Goal: Navigation & Orientation: Find specific page/section

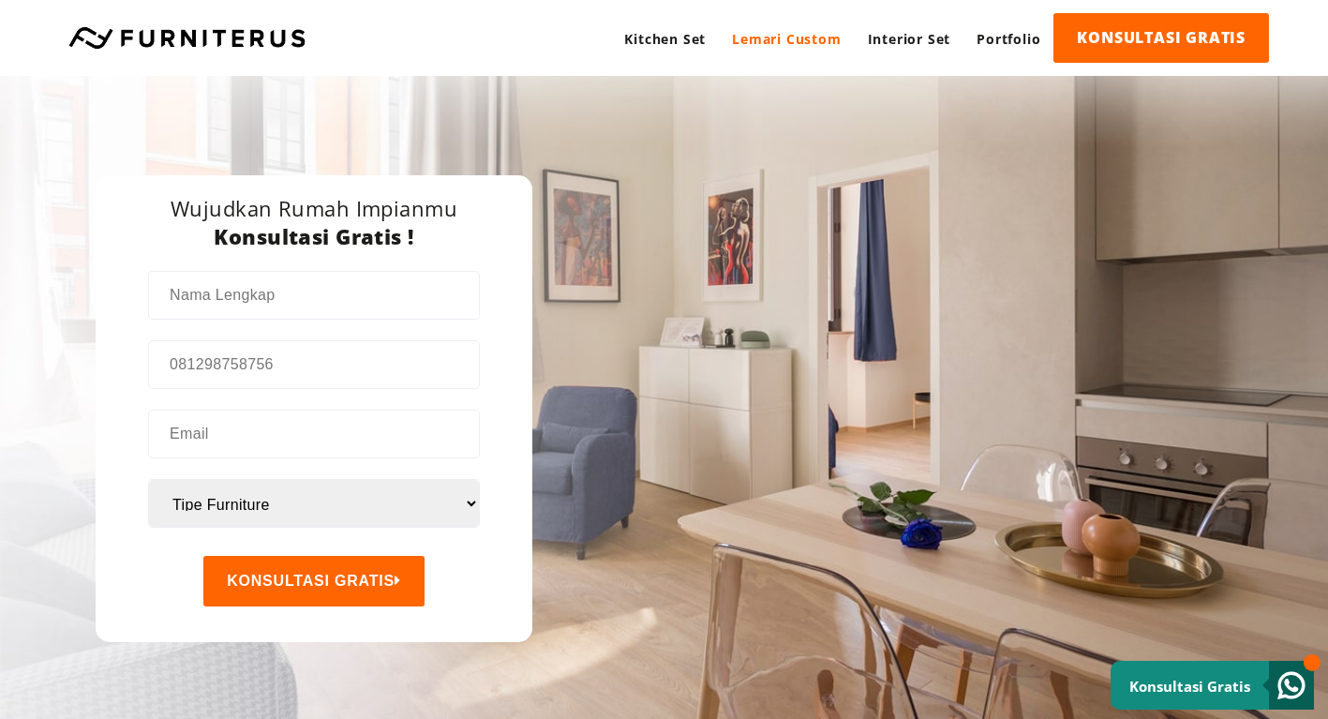
click at [791, 43] on link "Lemari Custom" at bounding box center [786, 39] width 135 height 52
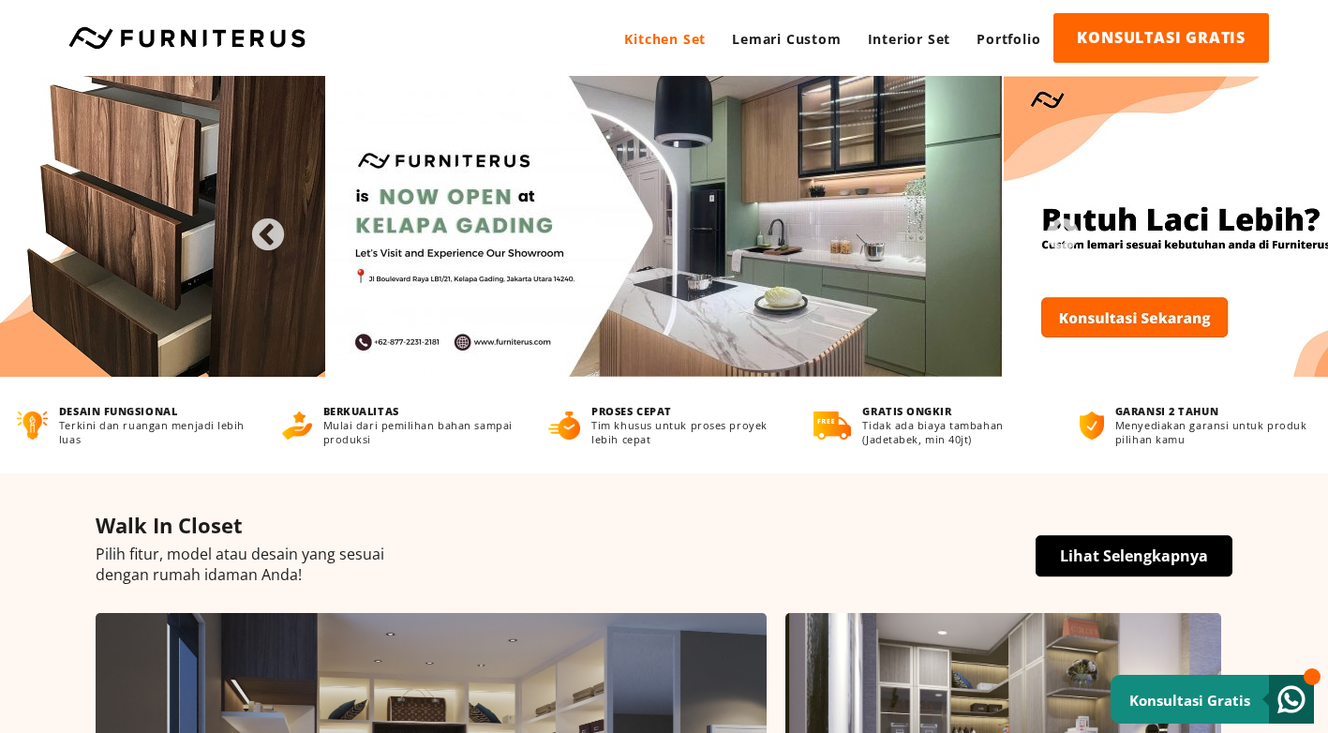
click at [664, 40] on link "Kitchen Set" at bounding box center [665, 39] width 108 height 52
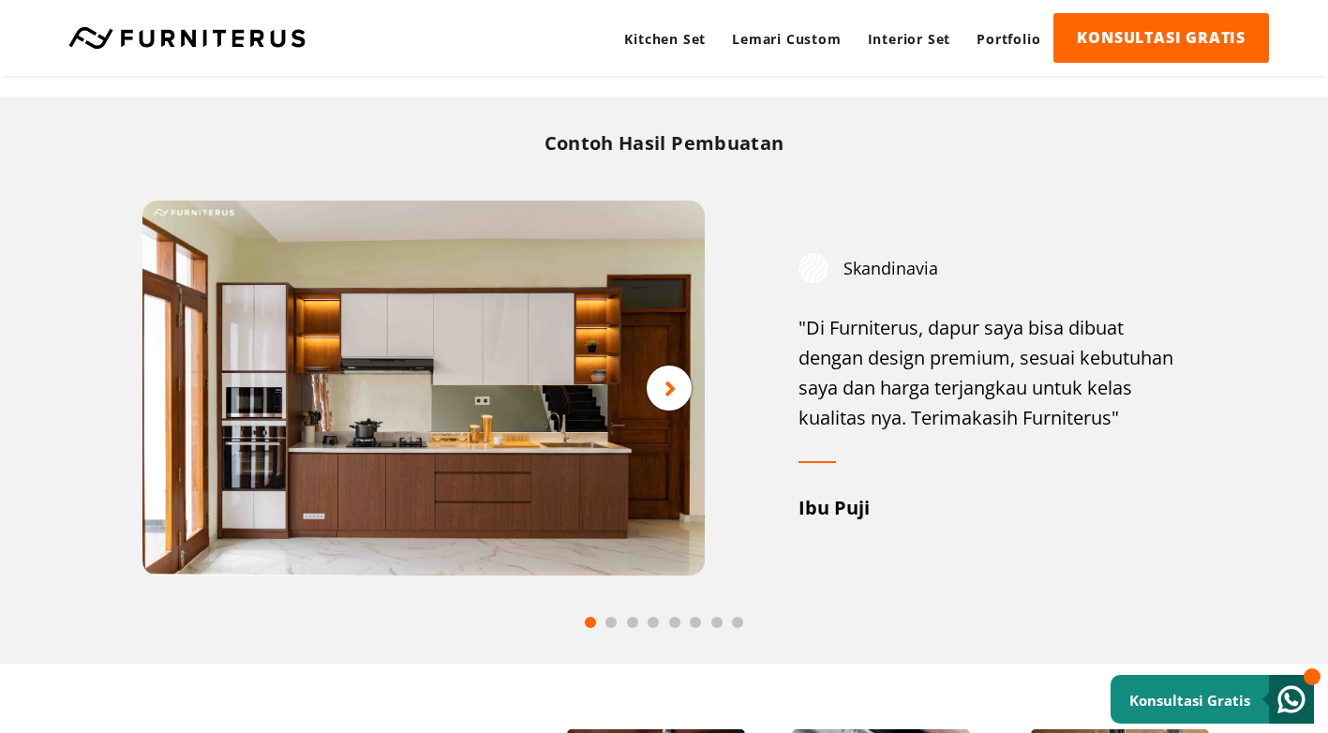
scroll to position [898, 0]
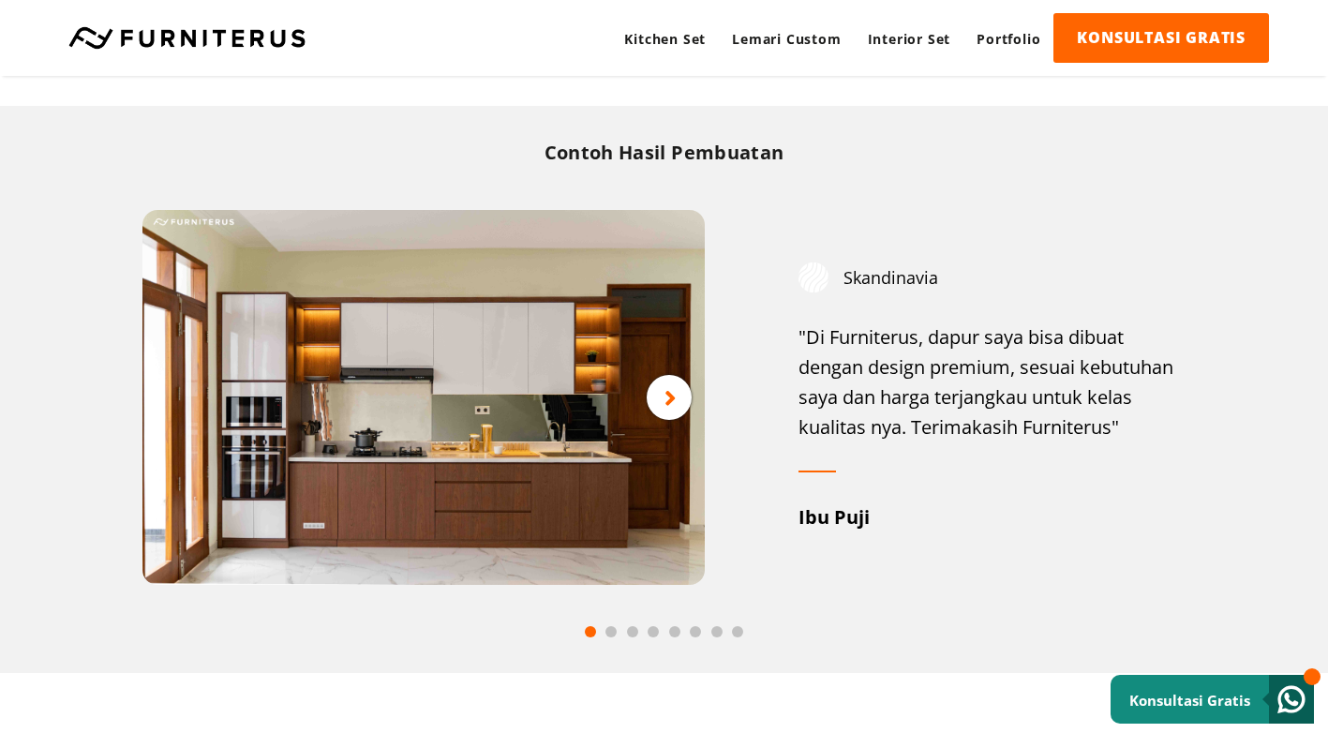
click at [674, 395] on icon at bounding box center [671, 397] width 12 height 23
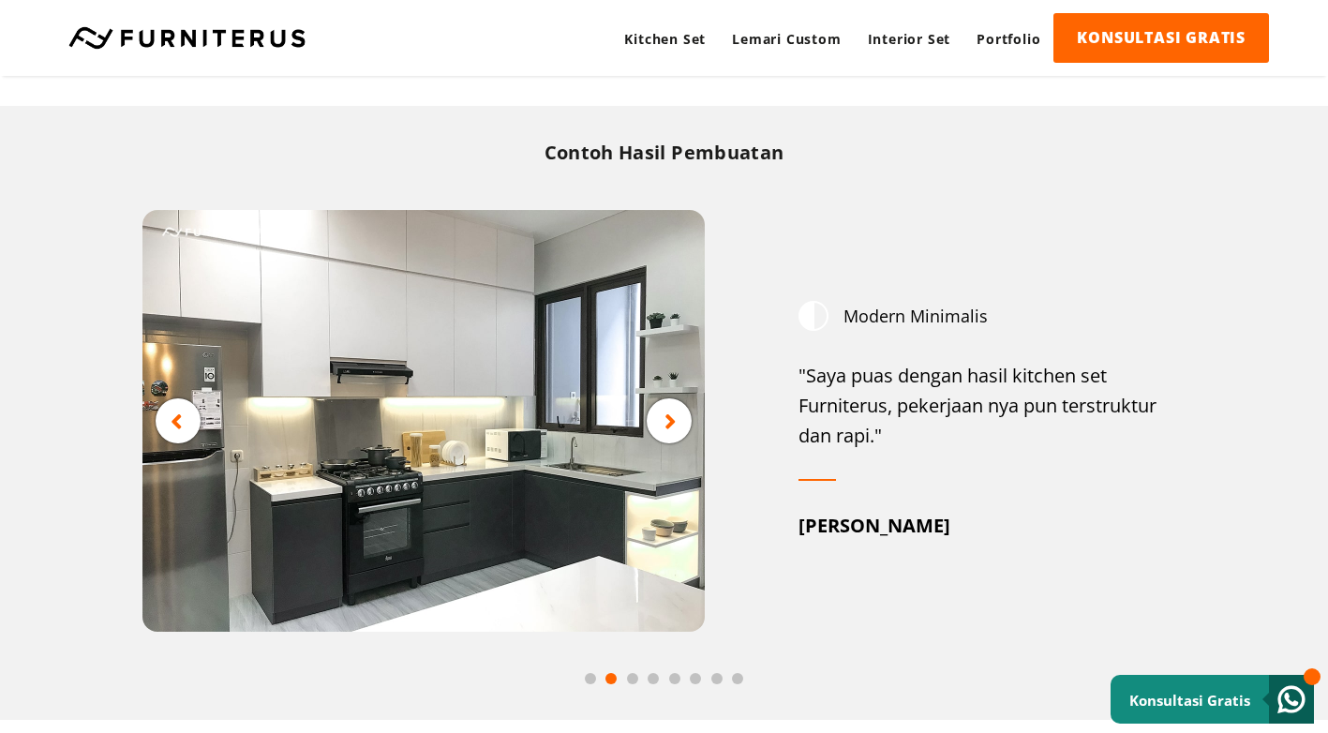
click at [672, 419] on icon at bounding box center [671, 421] width 12 height 23
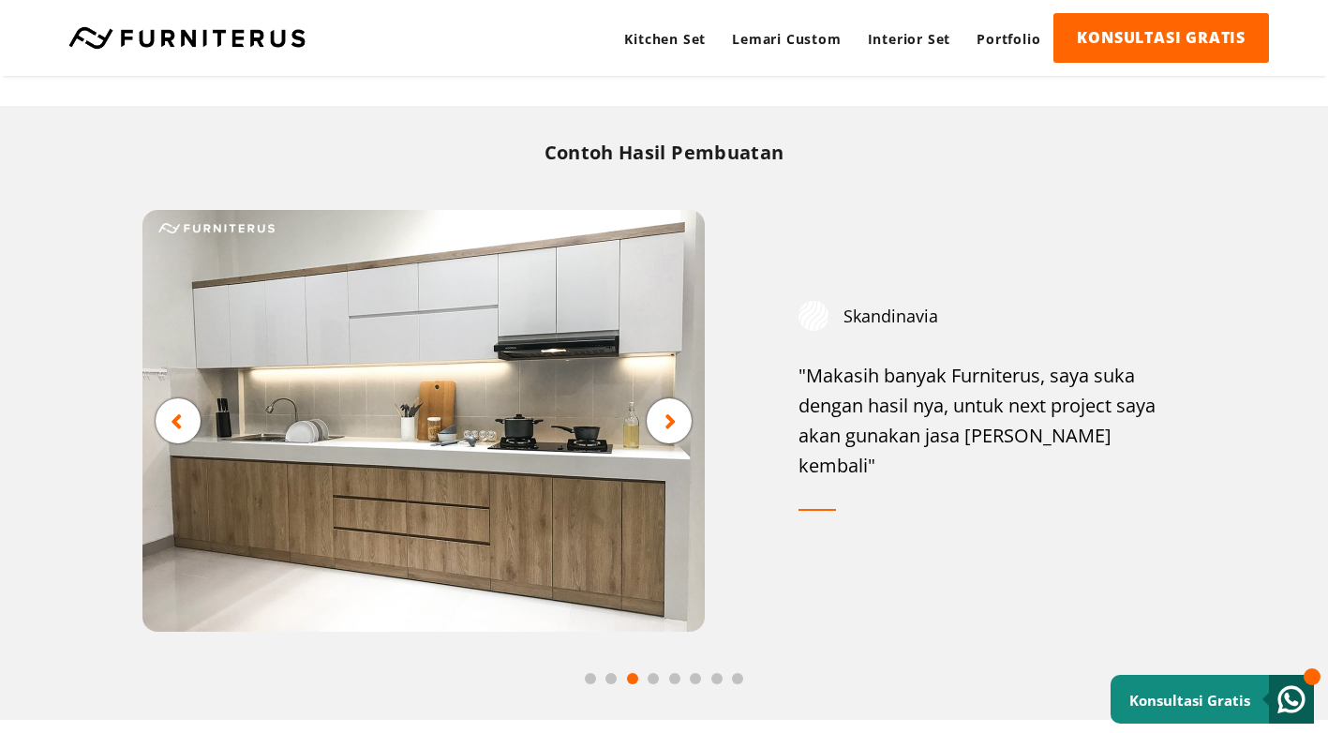
click at [672, 419] on icon at bounding box center [671, 421] width 12 height 23
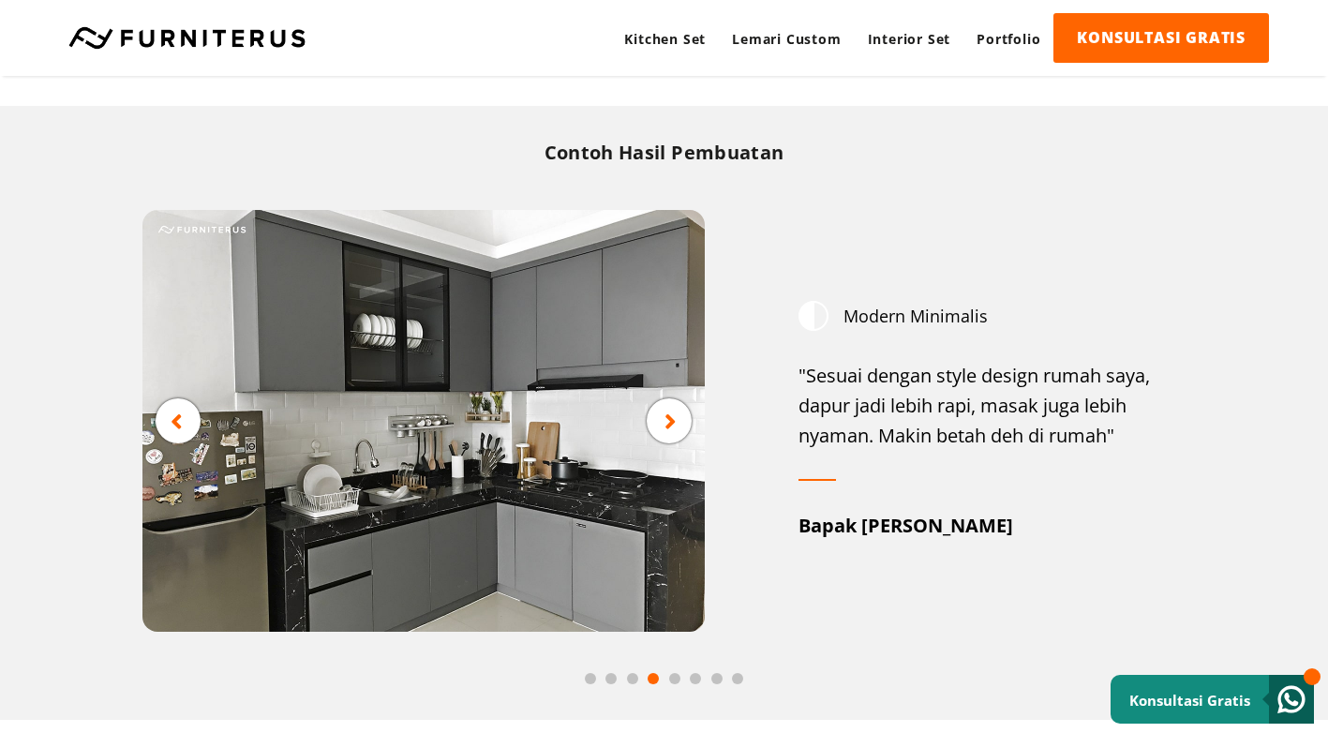
click at [672, 419] on icon at bounding box center [671, 421] width 12 height 23
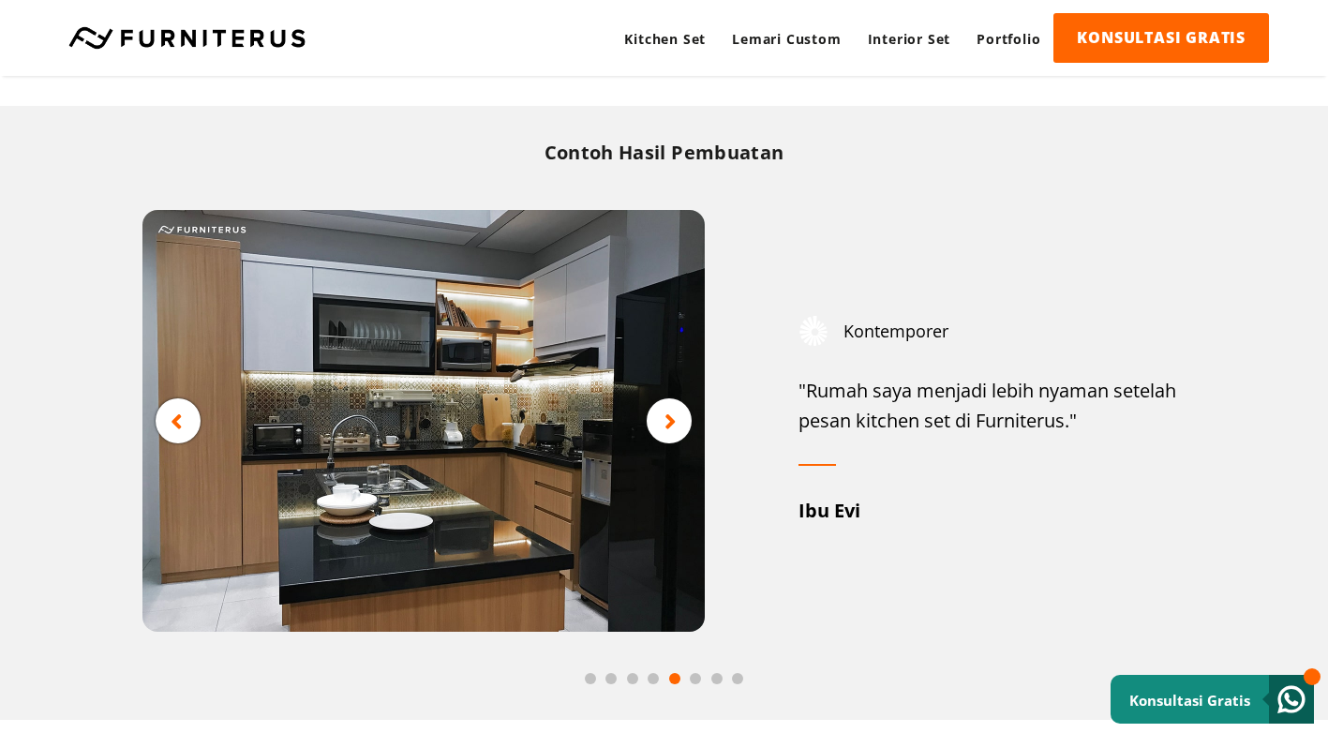
click at [672, 419] on icon at bounding box center [671, 421] width 12 height 23
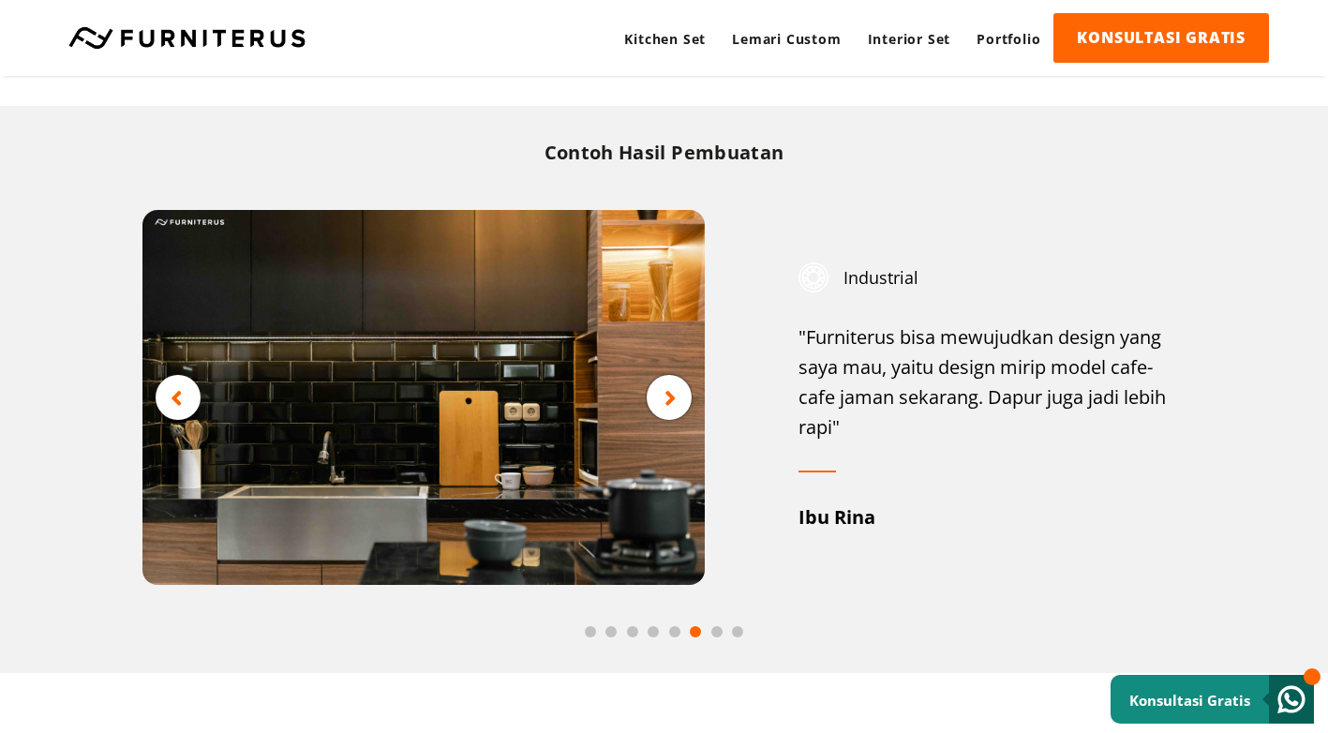
click at [672, 419] on div at bounding box center [669, 397] width 45 height 45
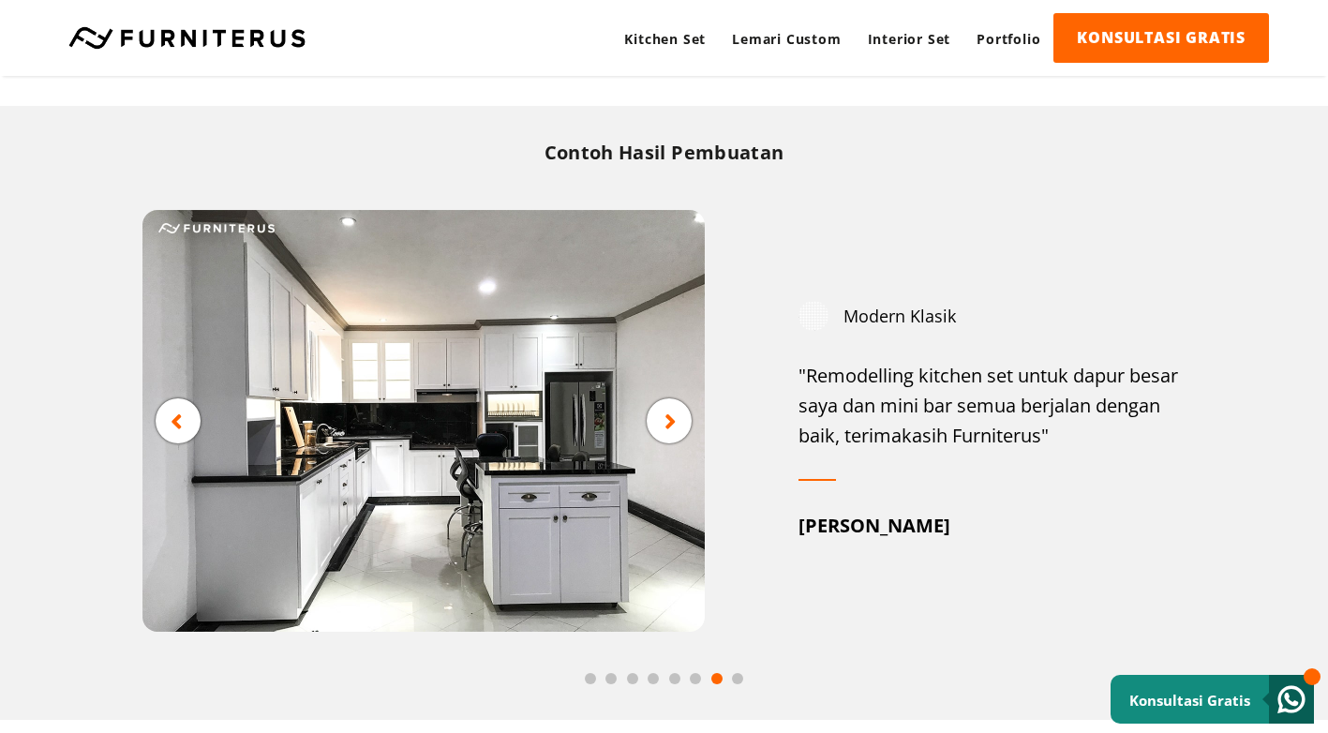
click at [672, 419] on icon at bounding box center [671, 421] width 12 height 23
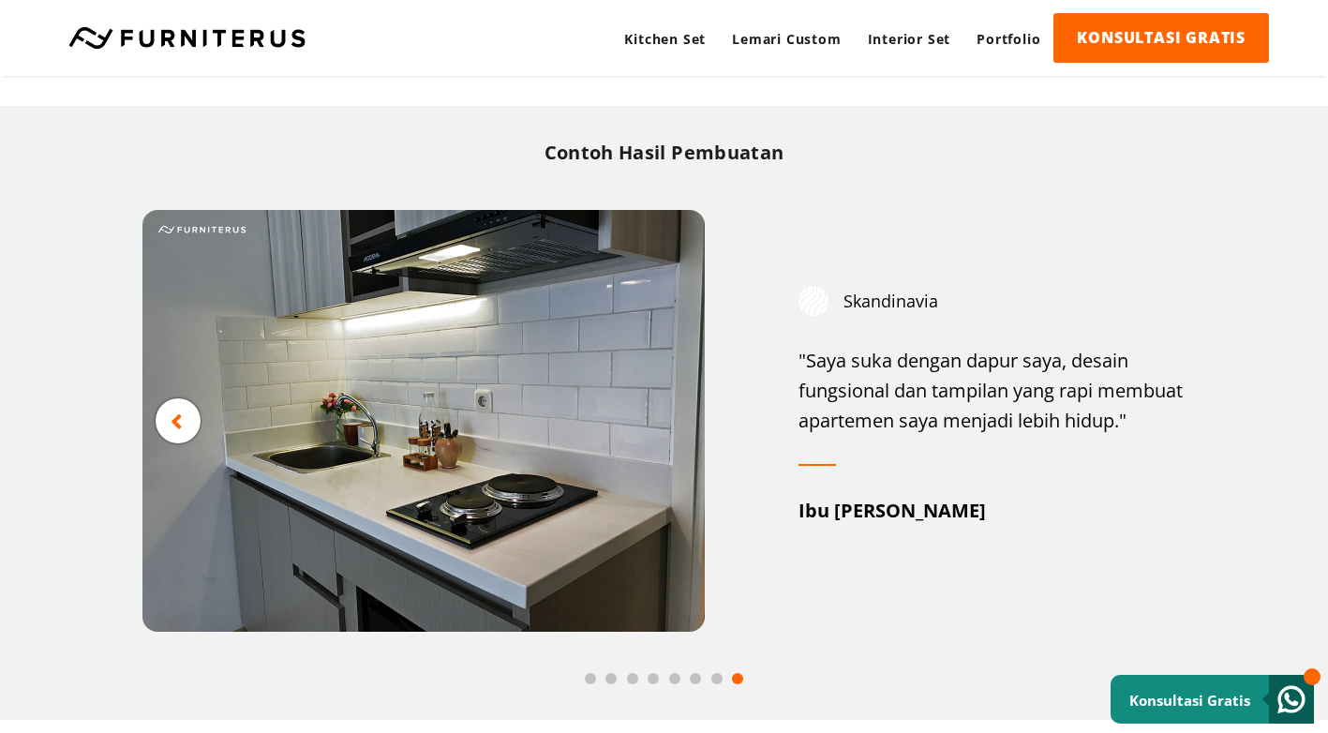
click at [672, 419] on img at bounding box center [423, 421] width 562 height 422
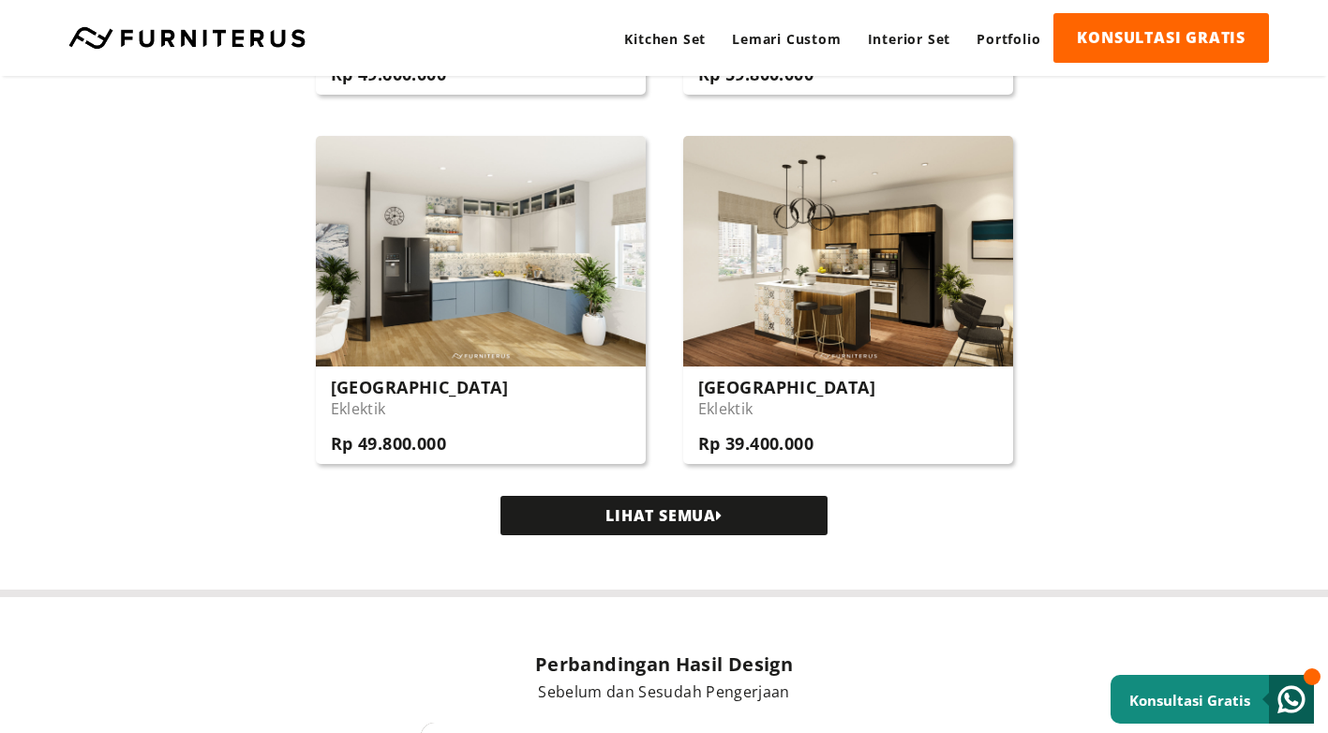
scroll to position [4184, 0]
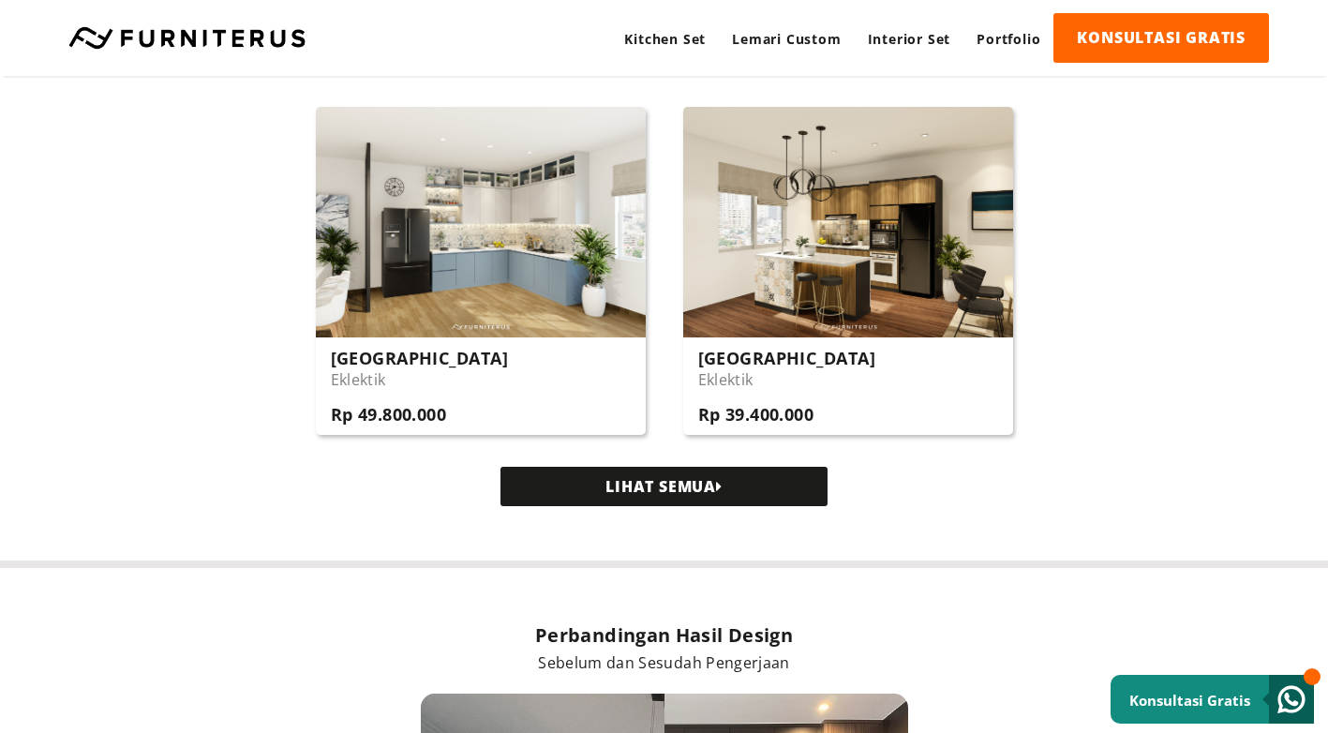
click at [716, 485] on link "LIHAT SEMUA" at bounding box center [664, 486] width 327 height 39
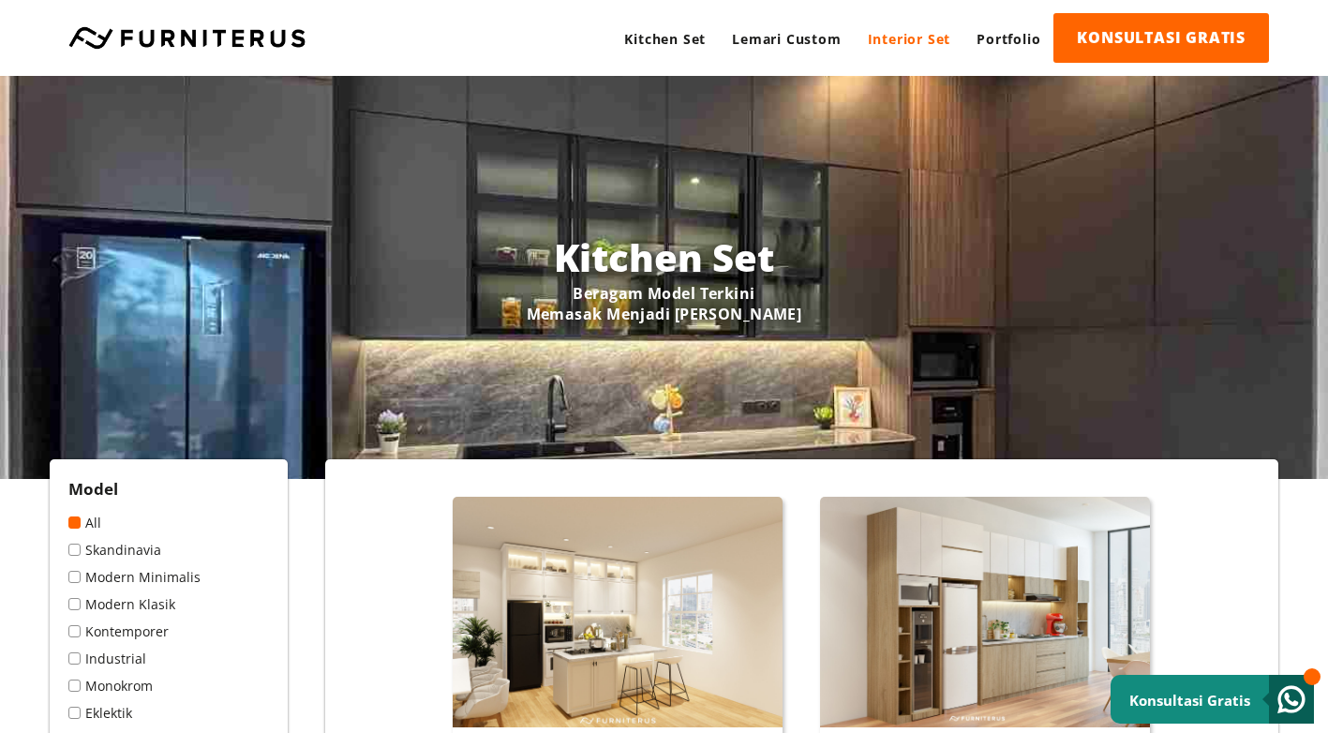
click at [902, 37] on link "Interior Set" at bounding box center [910, 39] width 110 height 52
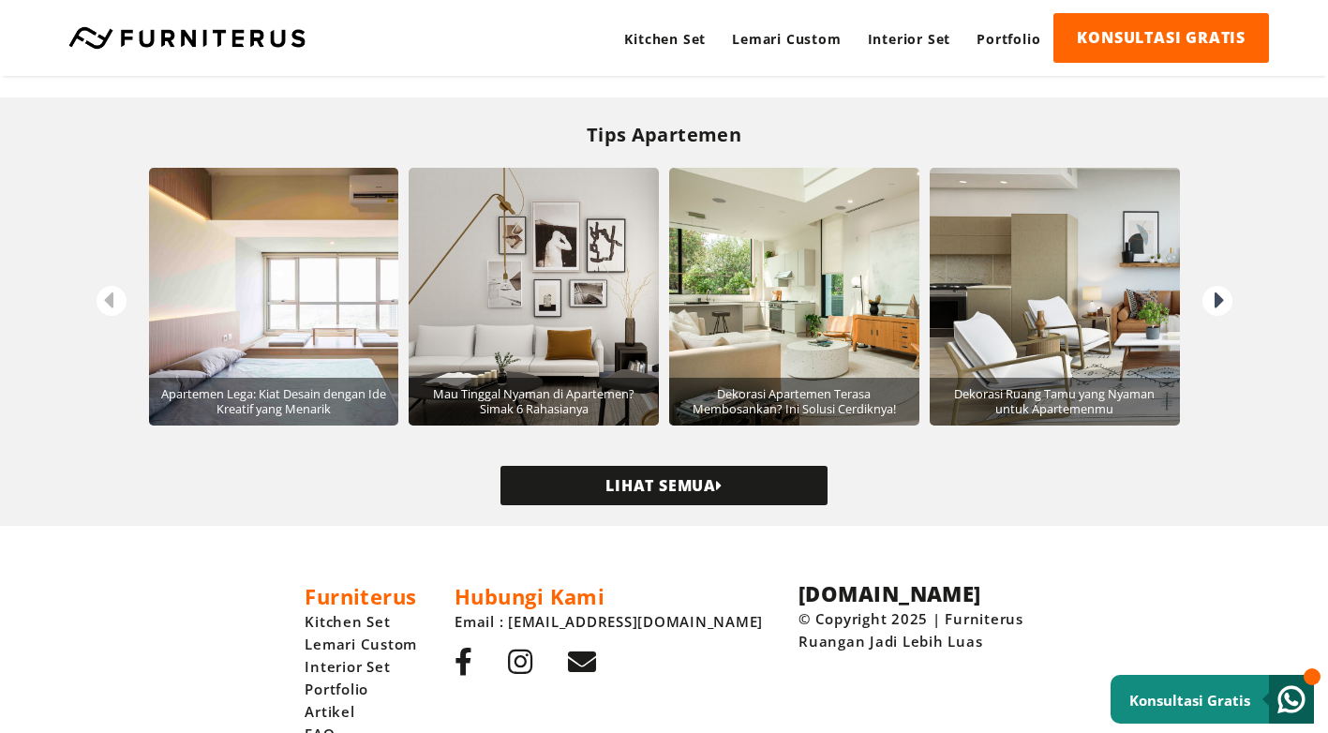
scroll to position [3536, 0]
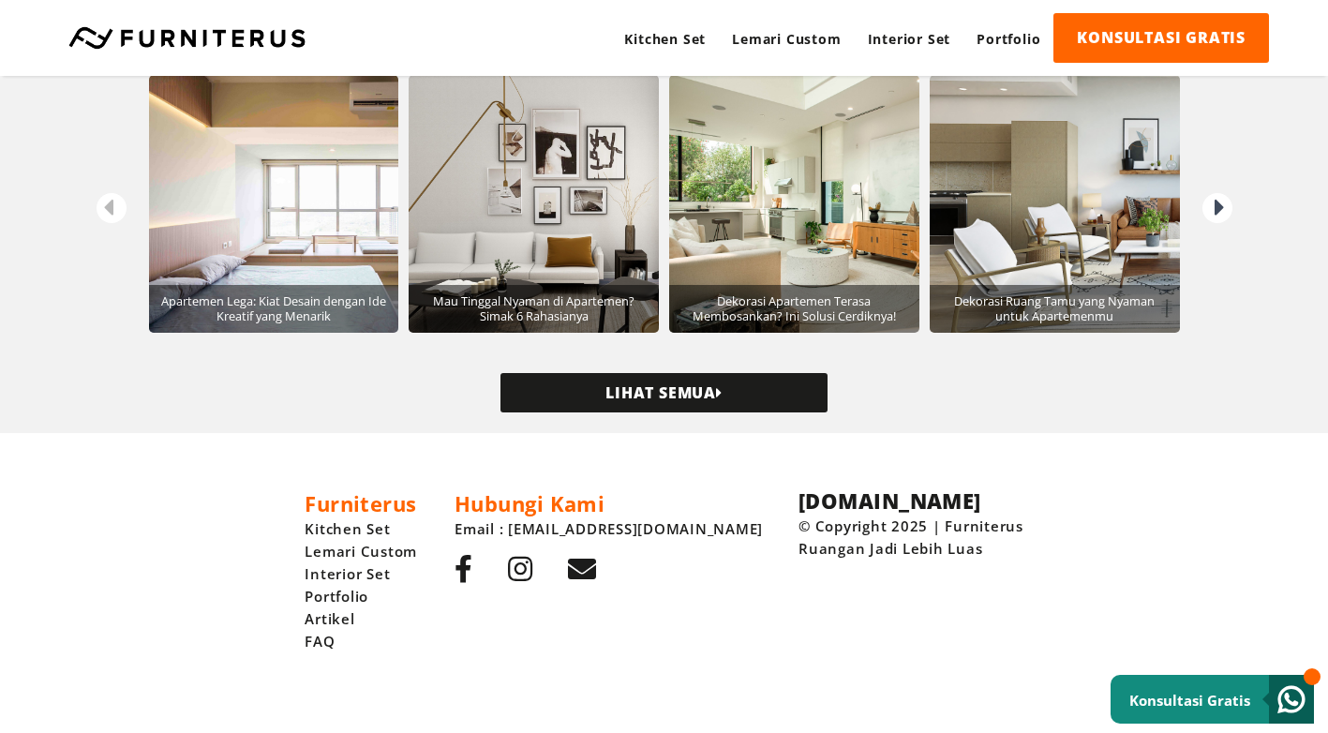
click at [715, 393] on link "LIHAT SEMUA" at bounding box center [664, 392] width 327 height 39
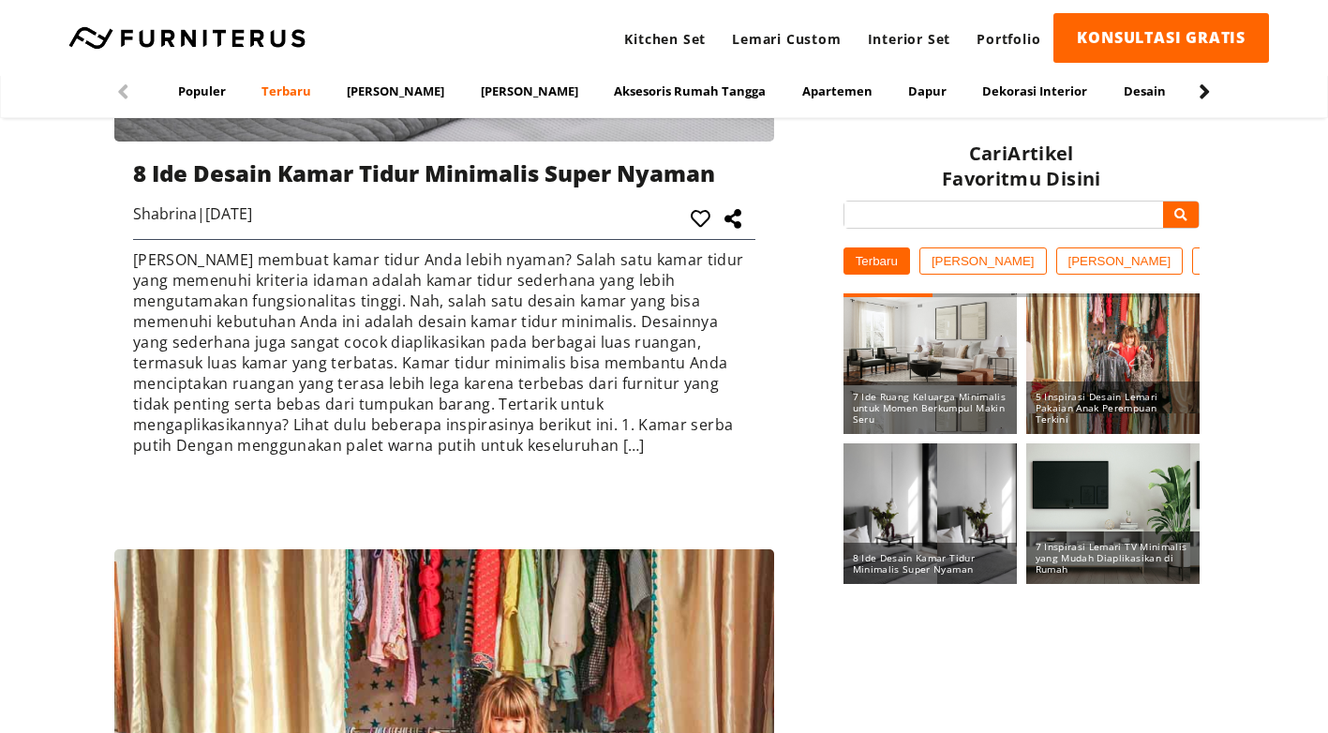
scroll to position [1030, 0]
